Goal: Information Seeking & Learning: Learn about a topic

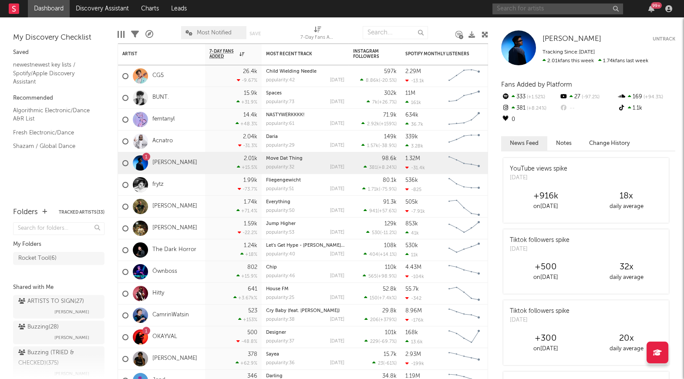
click at [509, 9] on input "text" at bounding box center [558, 8] width 131 height 11
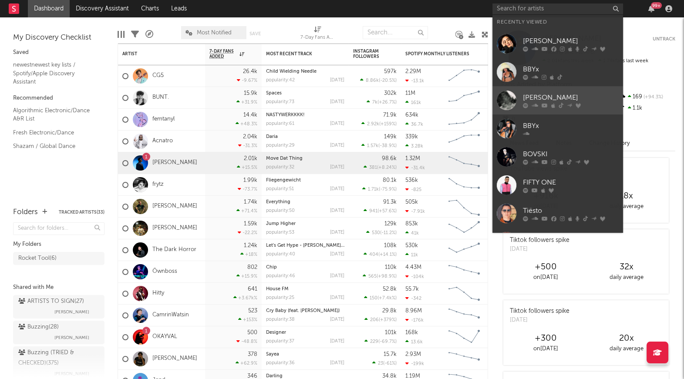
click at [560, 100] on div "[PERSON_NAME]" at bounding box center [571, 97] width 96 height 10
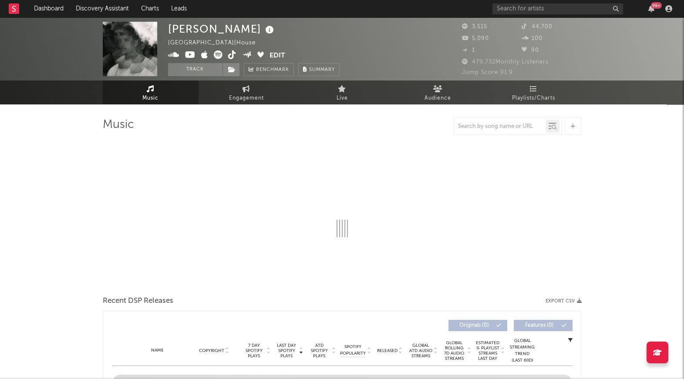
select select "1w"
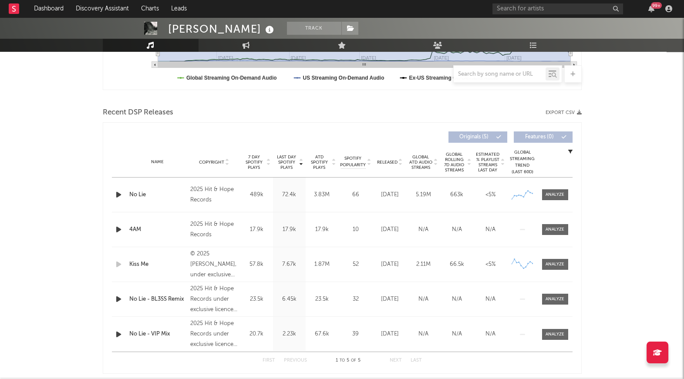
scroll to position [260, 0]
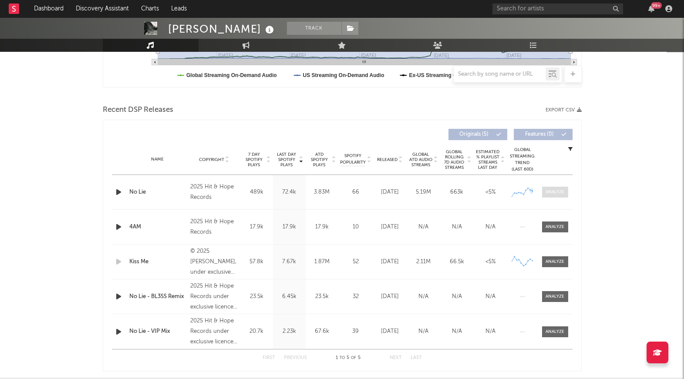
drag, startPoint x: 540, startPoint y: 193, endPoint x: 562, endPoint y: 190, distance: 22.4
click at [550, 192] on div at bounding box center [555, 192] width 35 height 11
click at [562, 190] on div at bounding box center [555, 192] width 19 height 7
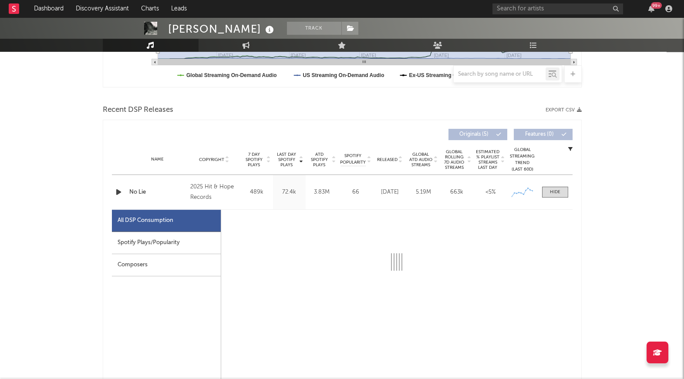
click at [131, 247] on div "Spotify Plays/Popularity" at bounding box center [166, 243] width 109 height 22
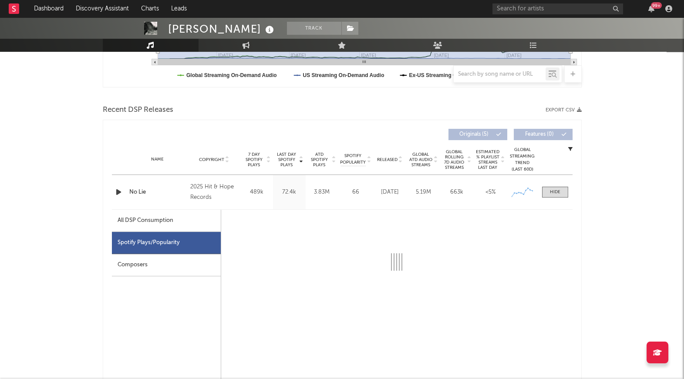
select select "1w"
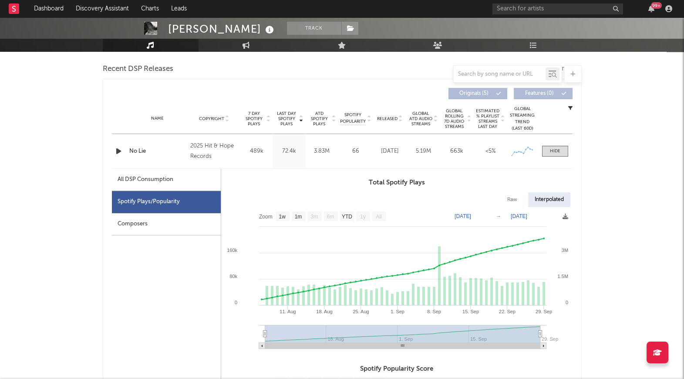
scroll to position [321, 0]
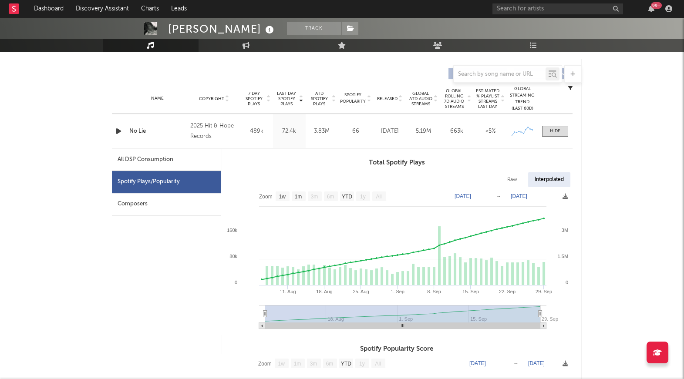
click at [115, 130] on icon "button" at bounding box center [118, 131] width 9 height 11
click at [115, 130] on icon "button" at bounding box center [118, 131] width 8 height 11
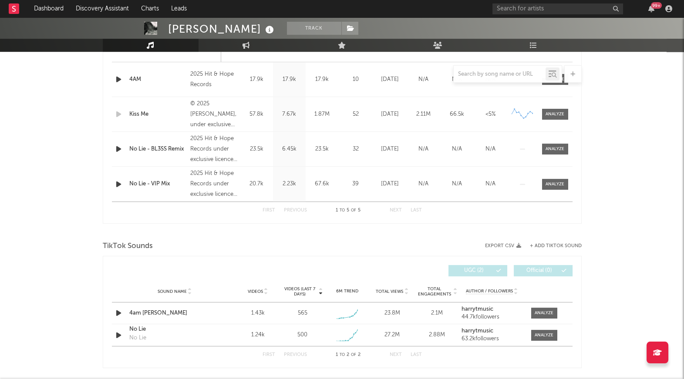
scroll to position [812, 0]
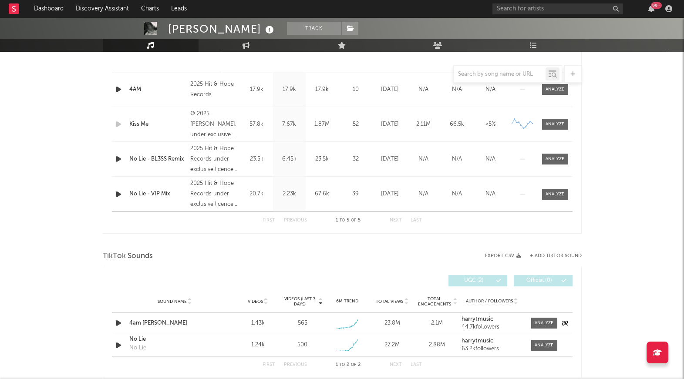
drag, startPoint x: 534, startPoint y: 346, endPoint x: 469, endPoint y: 313, distance: 72.5
click at [534, 346] on span at bounding box center [544, 345] width 26 height 11
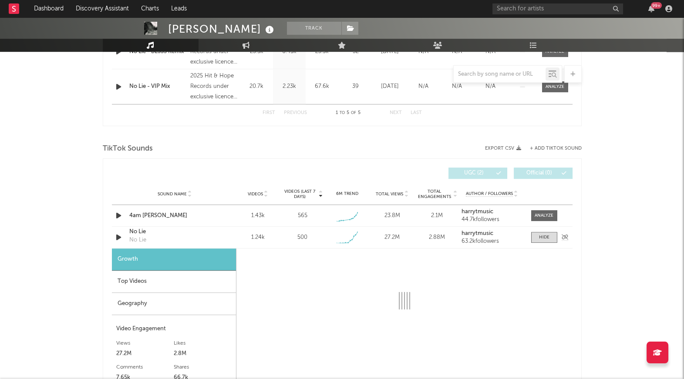
select select "1w"
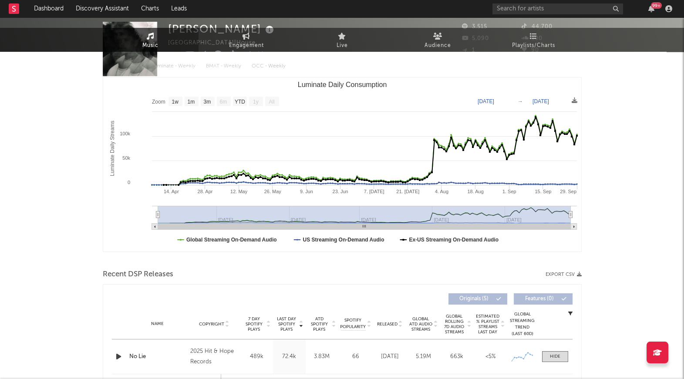
scroll to position [0, 0]
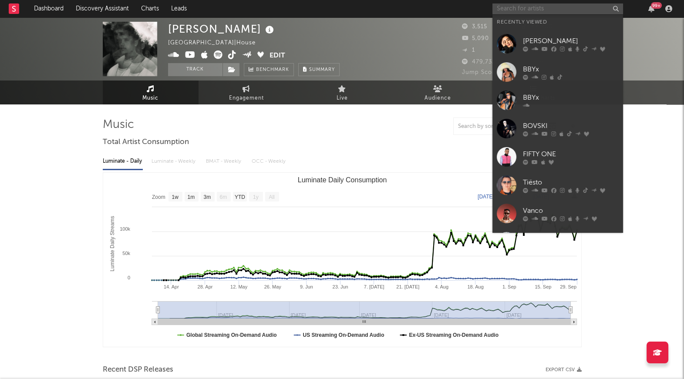
click at [516, 10] on input "text" at bounding box center [558, 8] width 131 height 11
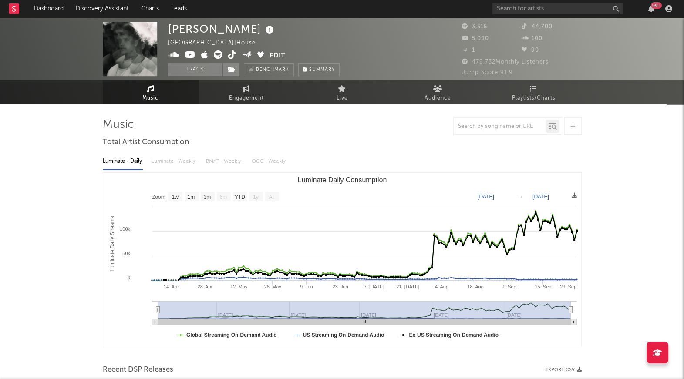
click at [219, 118] on div at bounding box center [342, 126] width 479 height 17
